Goal: Information Seeking & Learning: Understand process/instructions

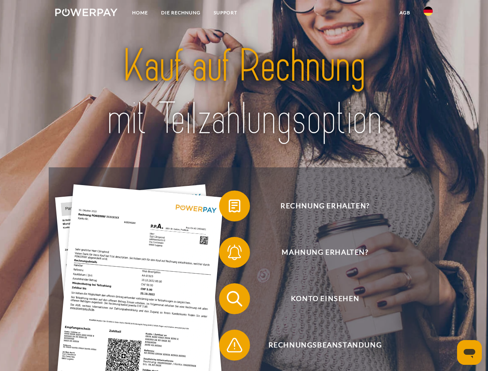
click at [86, 14] on img at bounding box center [86, 13] width 62 height 8
click at [428, 14] on img at bounding box center [428, 11] width 9 height 9
click at [405, 13] on link "agb" at bounding box center [405, 13] width 24 height 14
click at [229, 208] on span at bounding box center [223, 206] width 39 height 39
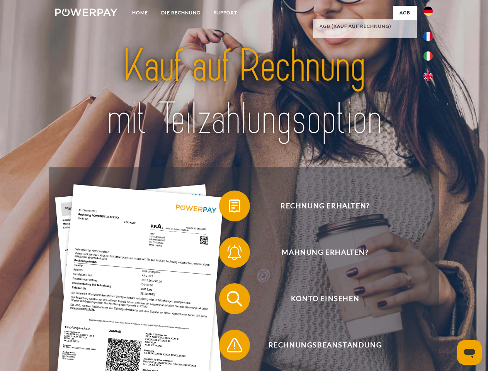
click at [229, 254] on span at bounding box center [223, 252] width 39 height 39
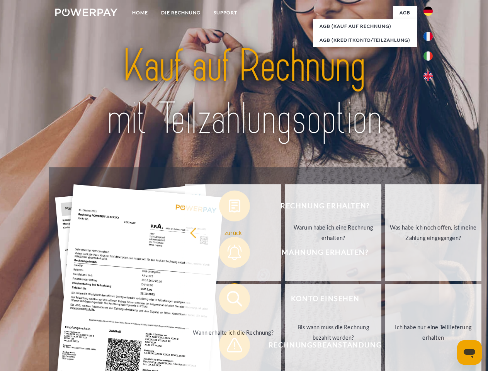
click at [285, 300] on link "Bis wann muss die Rechnung bezahlt werden?" at bounding box center [333, 332] width 96 height 97
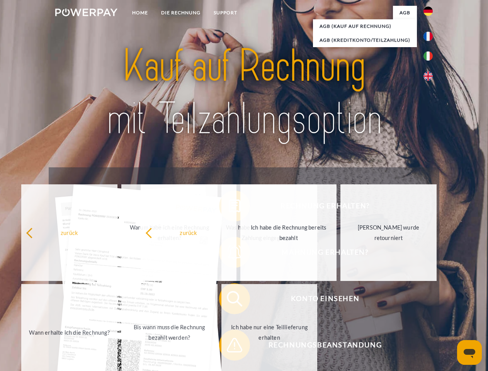
click at [229, 347] on span at bounding box center [223, 345] width 39 height 39
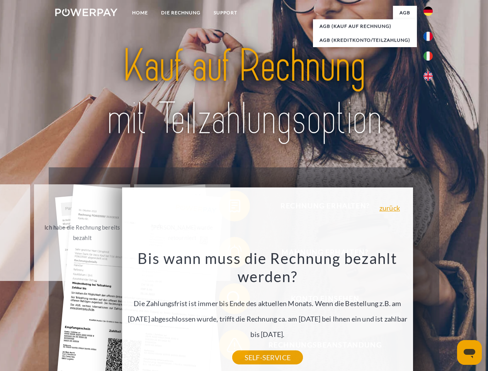
click at [470, 353] on icon "Messaging-Fenster öffnen" at bounding box center [470, 353] width 12 height 9
